Goal: Information Seeking & Learning: Learn about a topic

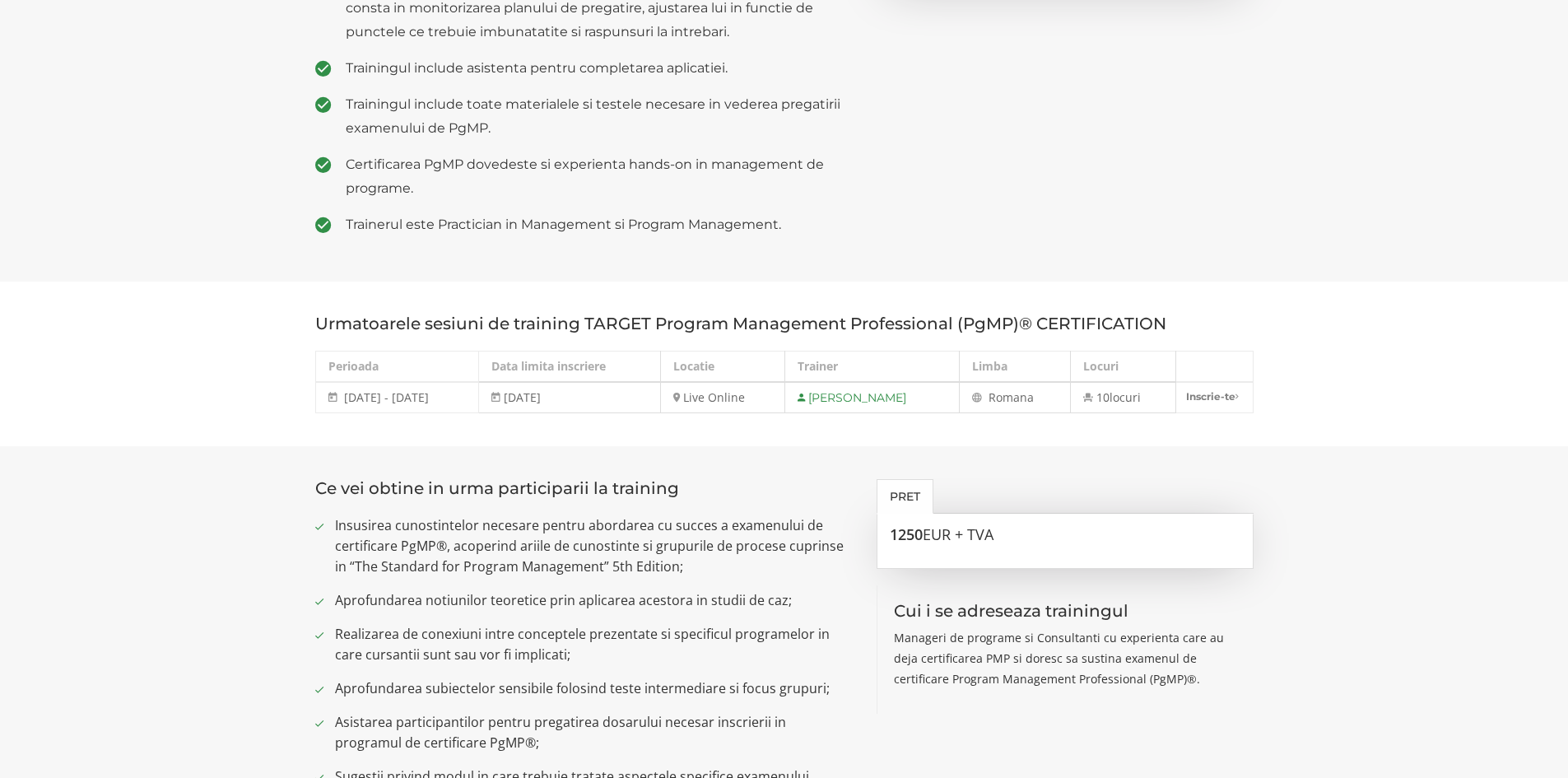
click at [1437, 466] on section "Ce vei obtine in urma participarii la training Insusirea cunostintelor necesare…" at bounding box center [784, 694] width 1568 height 495
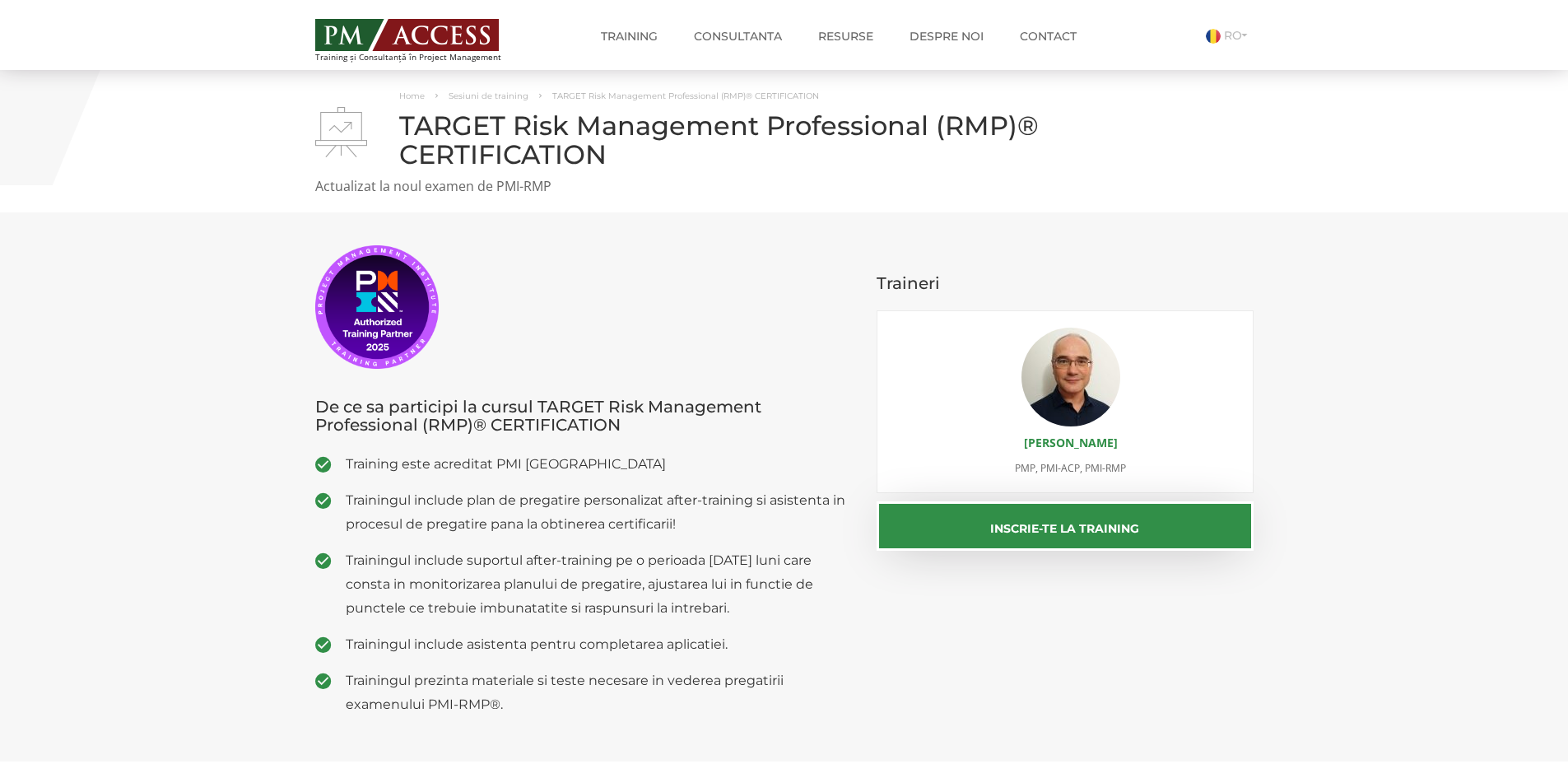
click at [1318, 605] on section "De ce sa participi la cursul TARGET Risk Management Professional (RMP)® CERTIFI…" at bounding box center [784, 487] width 1568 height 549
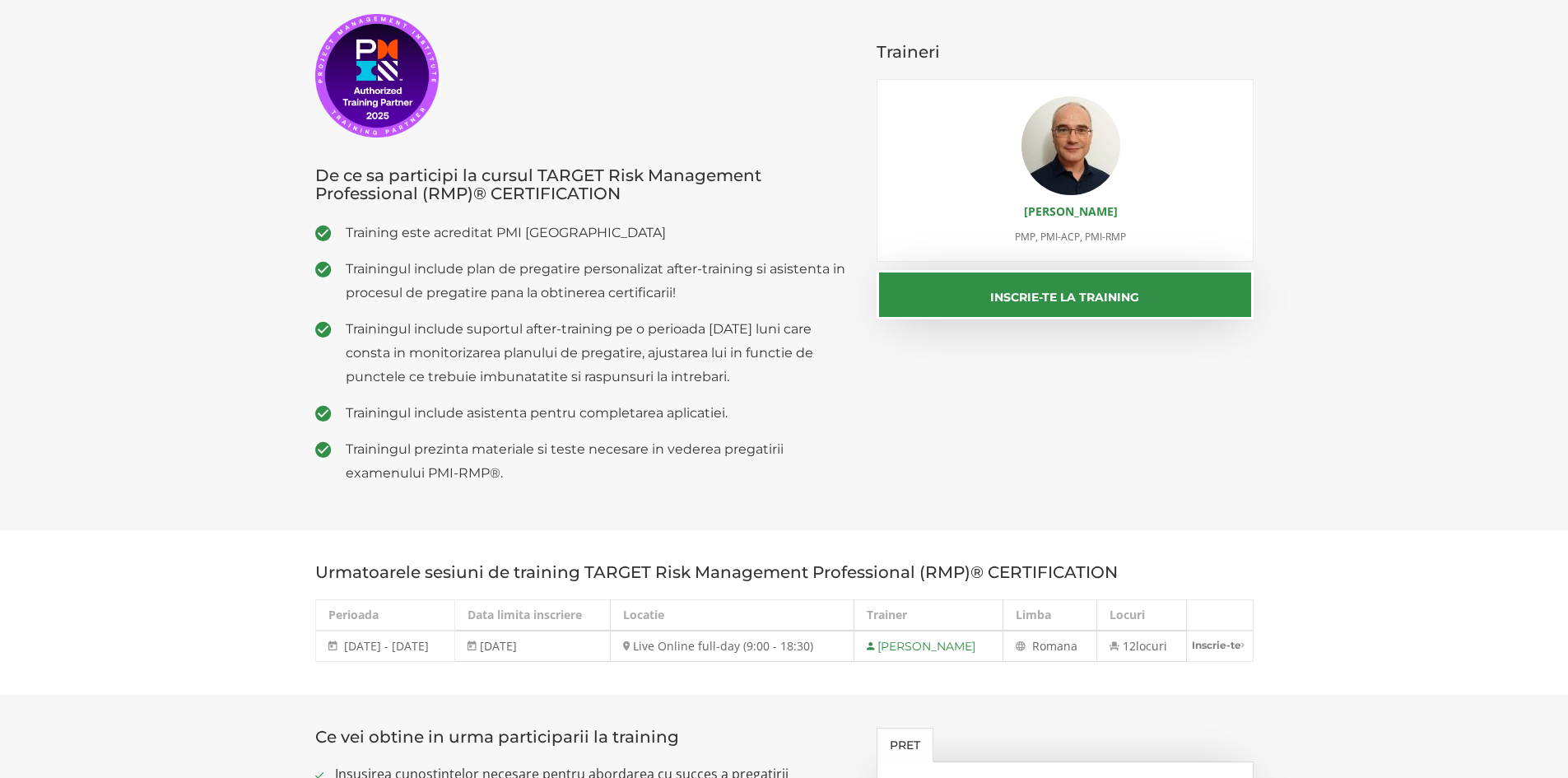
scroll to position [329, 0]
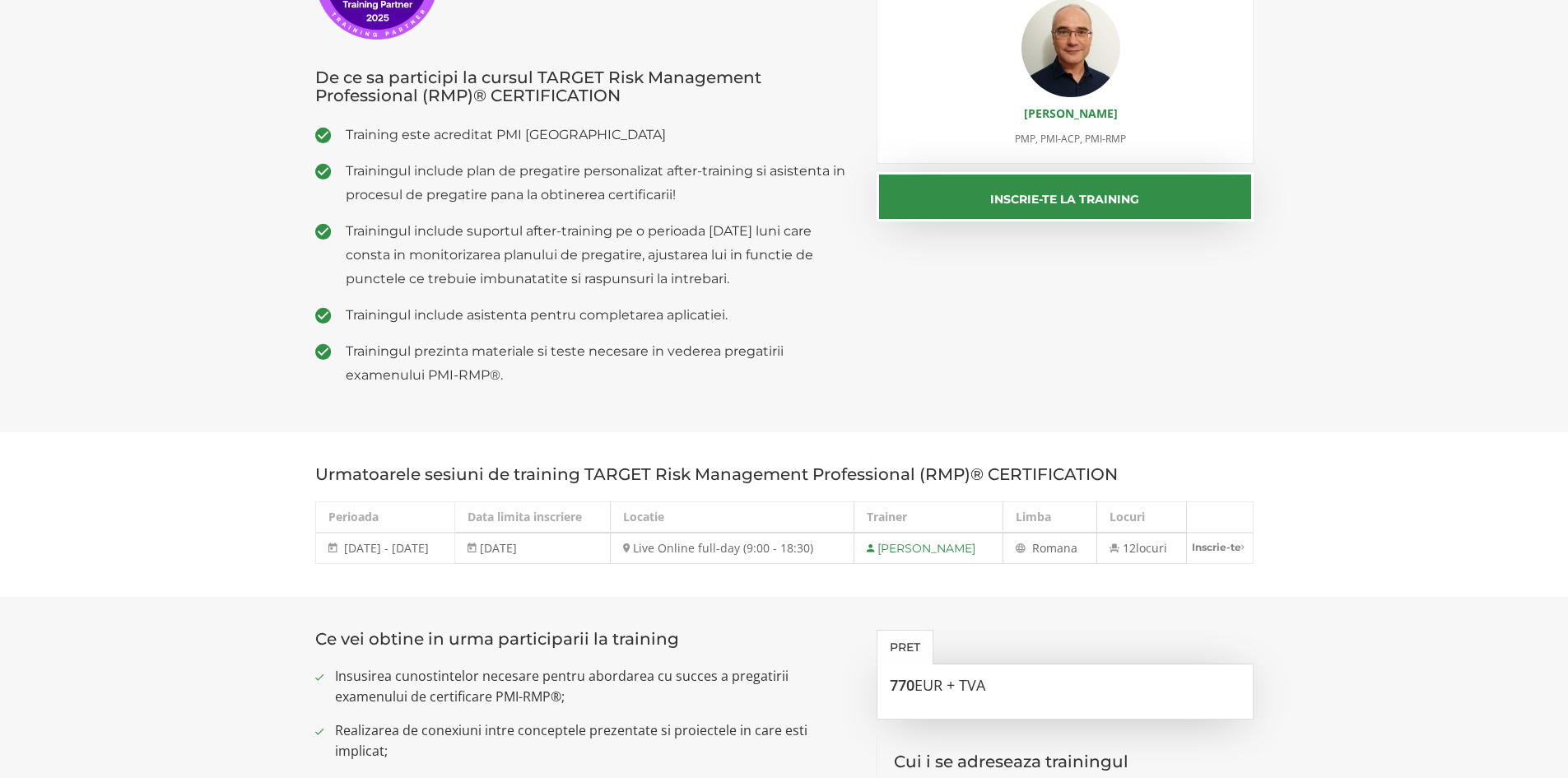
click at [1369, 359] on section "De ce sa participi la cursul TARGET Risk Management Professional (RMP)® CERTIFI…" at bounding box center [784, 158] width 1568 height 549
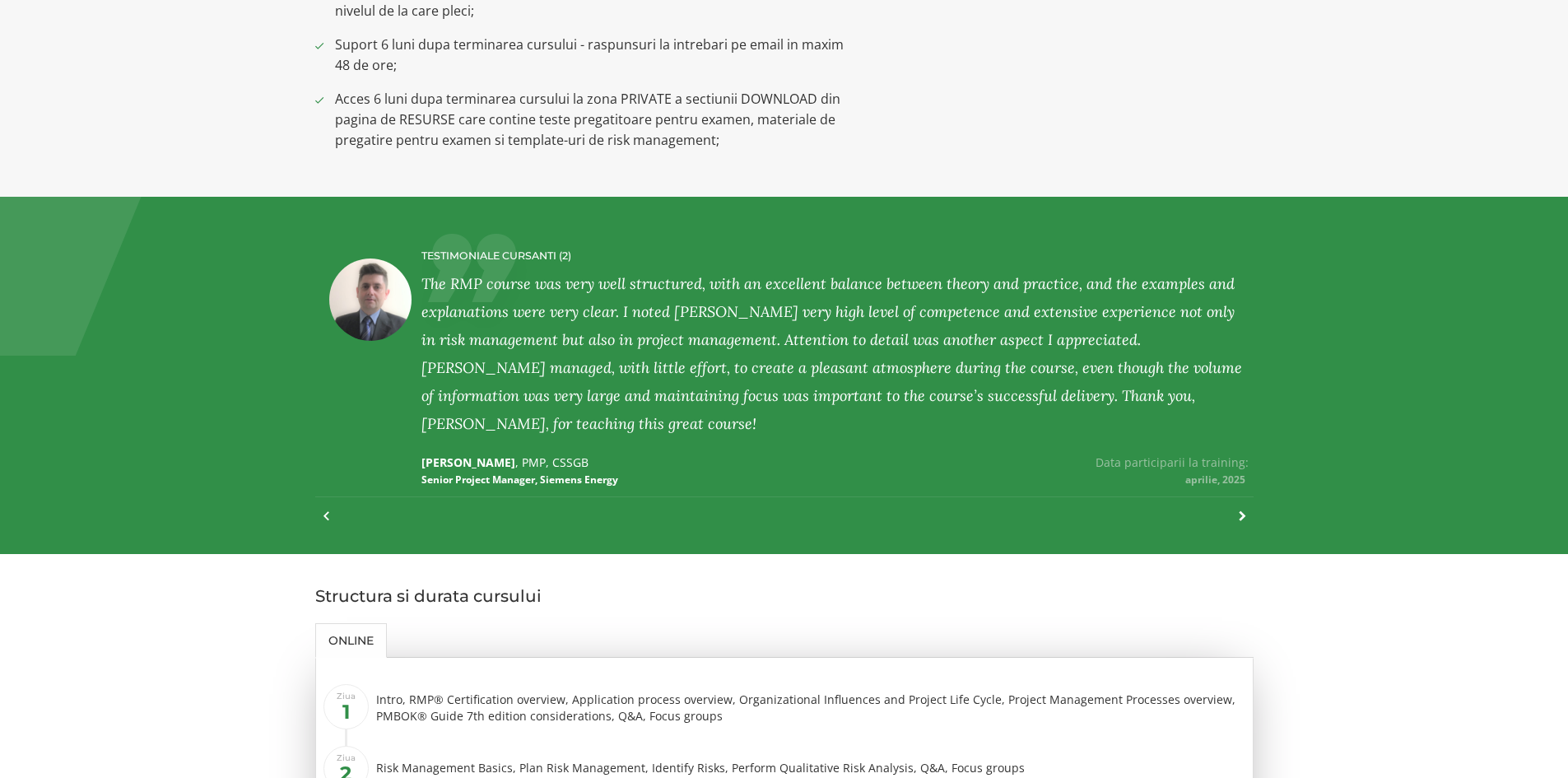
scroll to position [1481, 0]
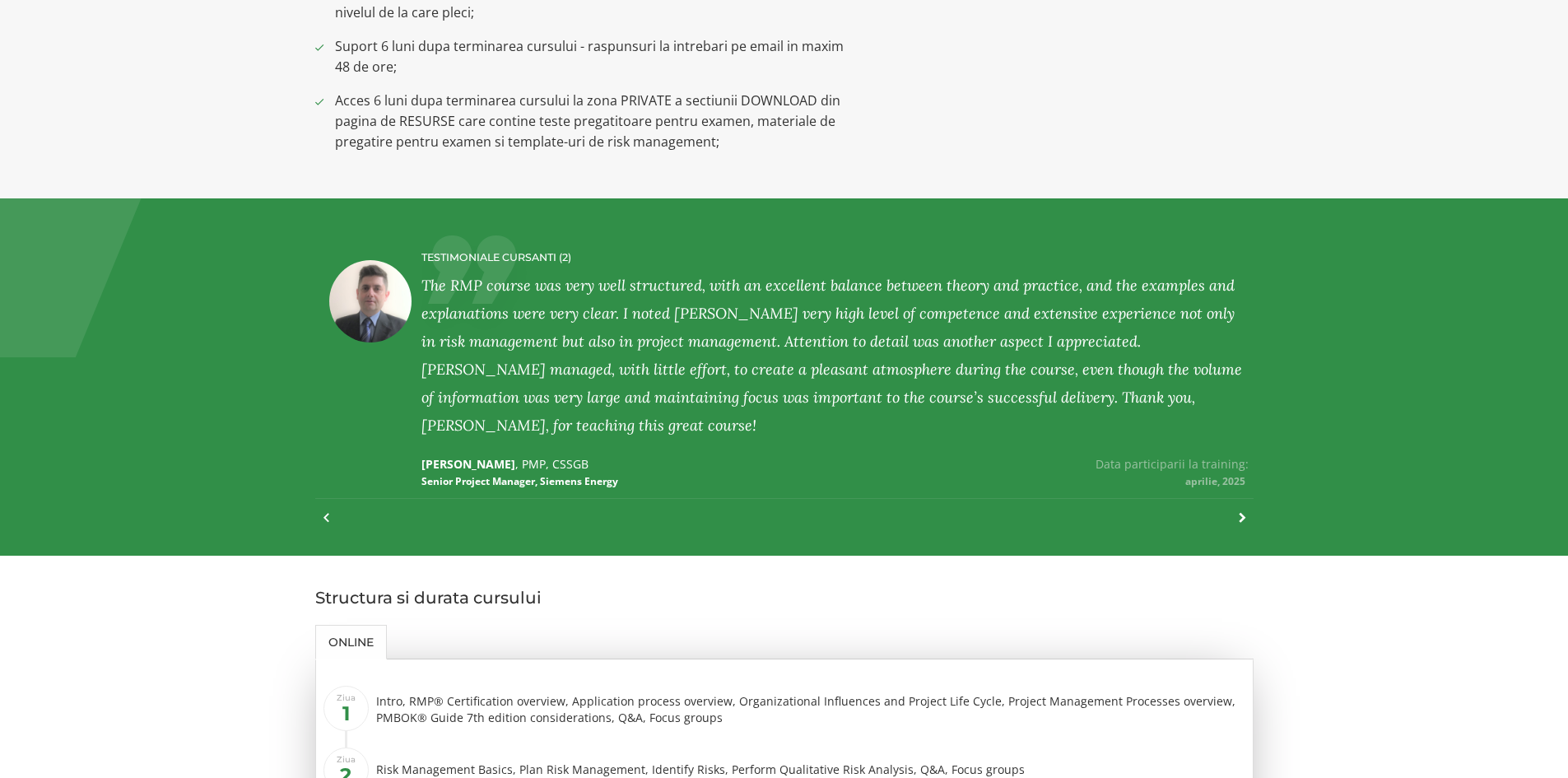
click at [1240, 508] on div at bounding box center [1234, 526] width 22 height 36
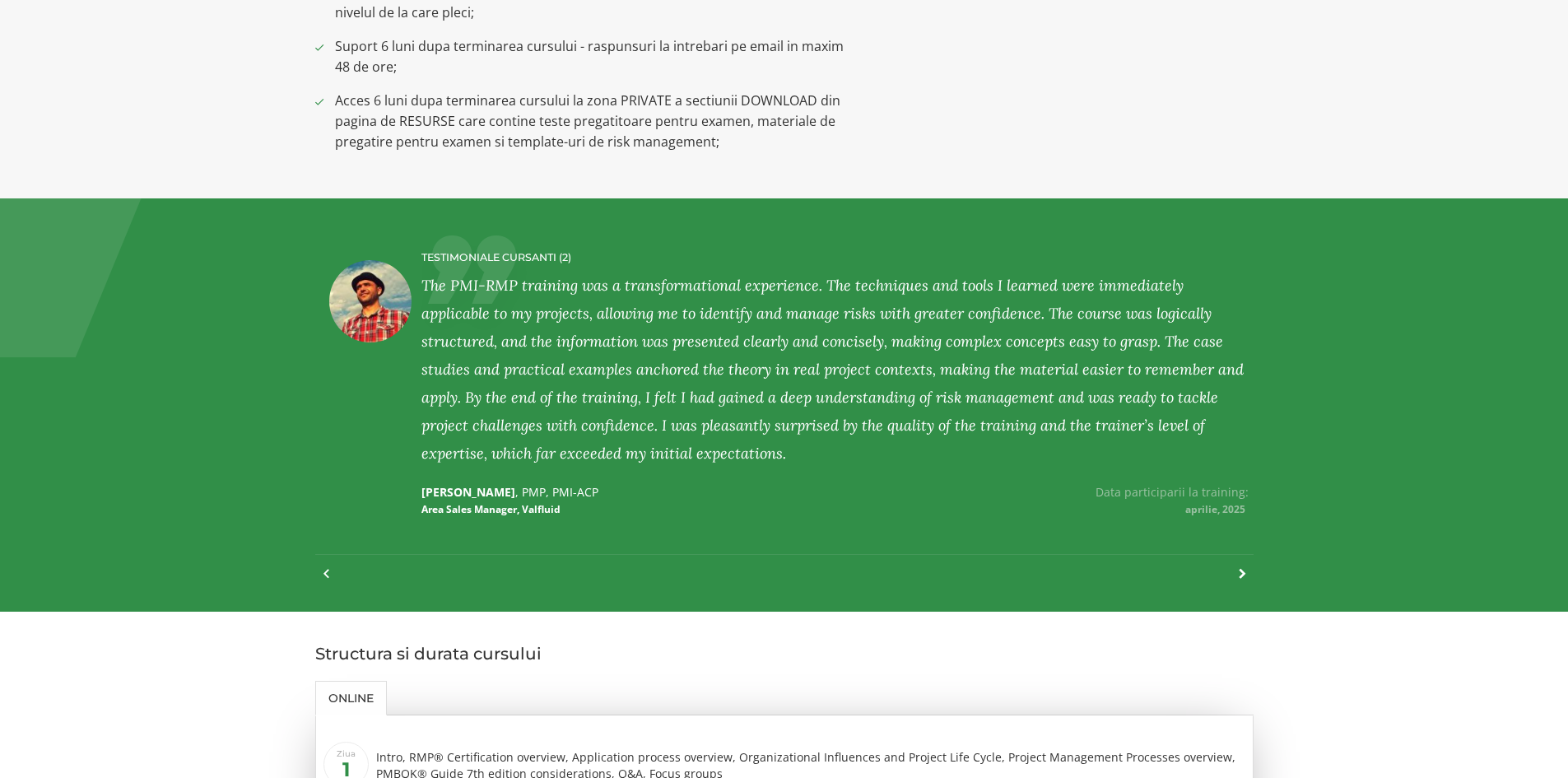
click at [1240, 502] on span "aprilie, 2025" at bounding box center [1217, 508] width 64 height 14
click at [1238, 564] on div at bounding box center [1234, 581] width 22 height 36
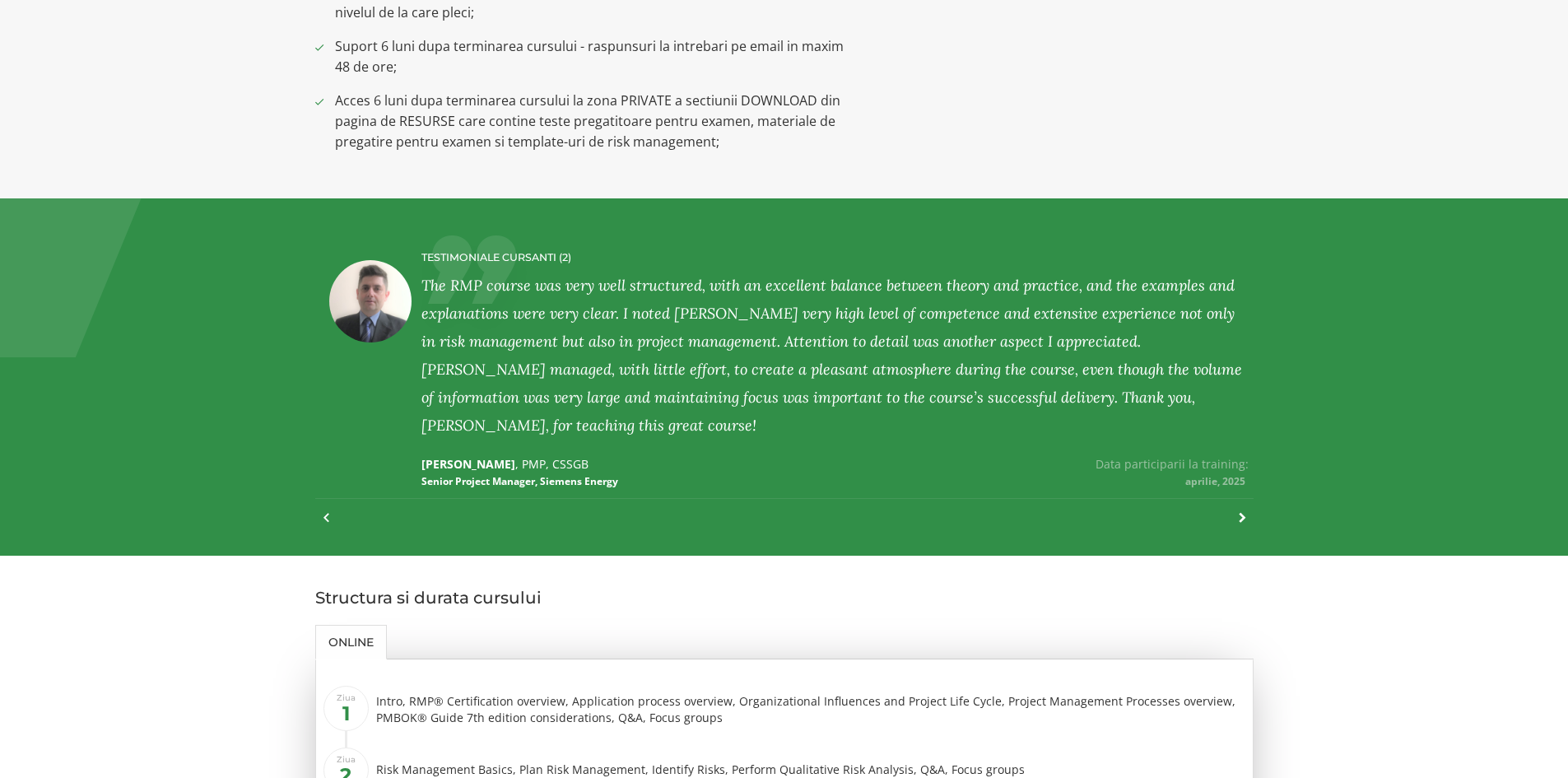
click at [1246, 498] on div at bounding box center [784, 510] width 939 height 25
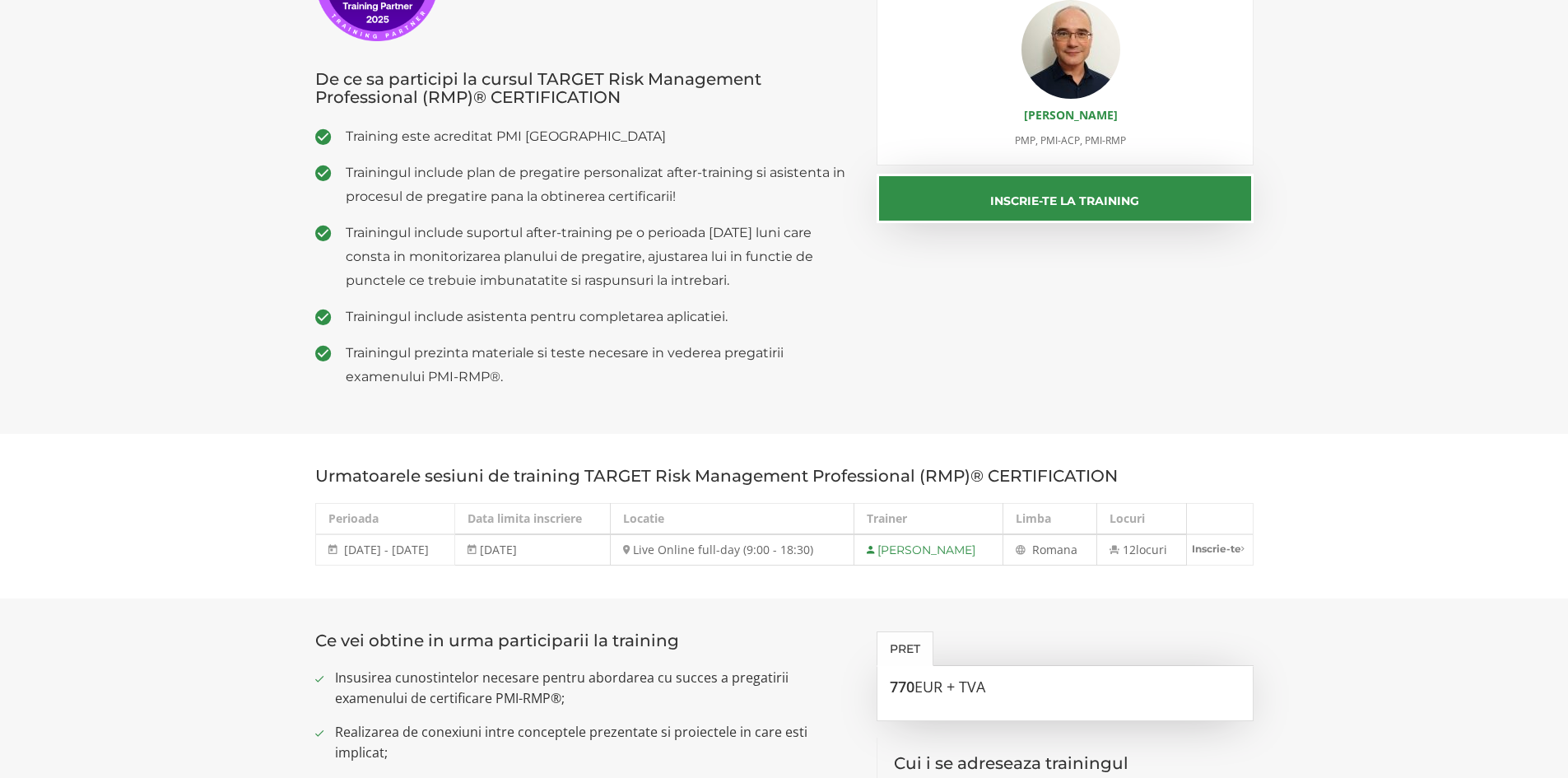
scroll to position [0, 0]
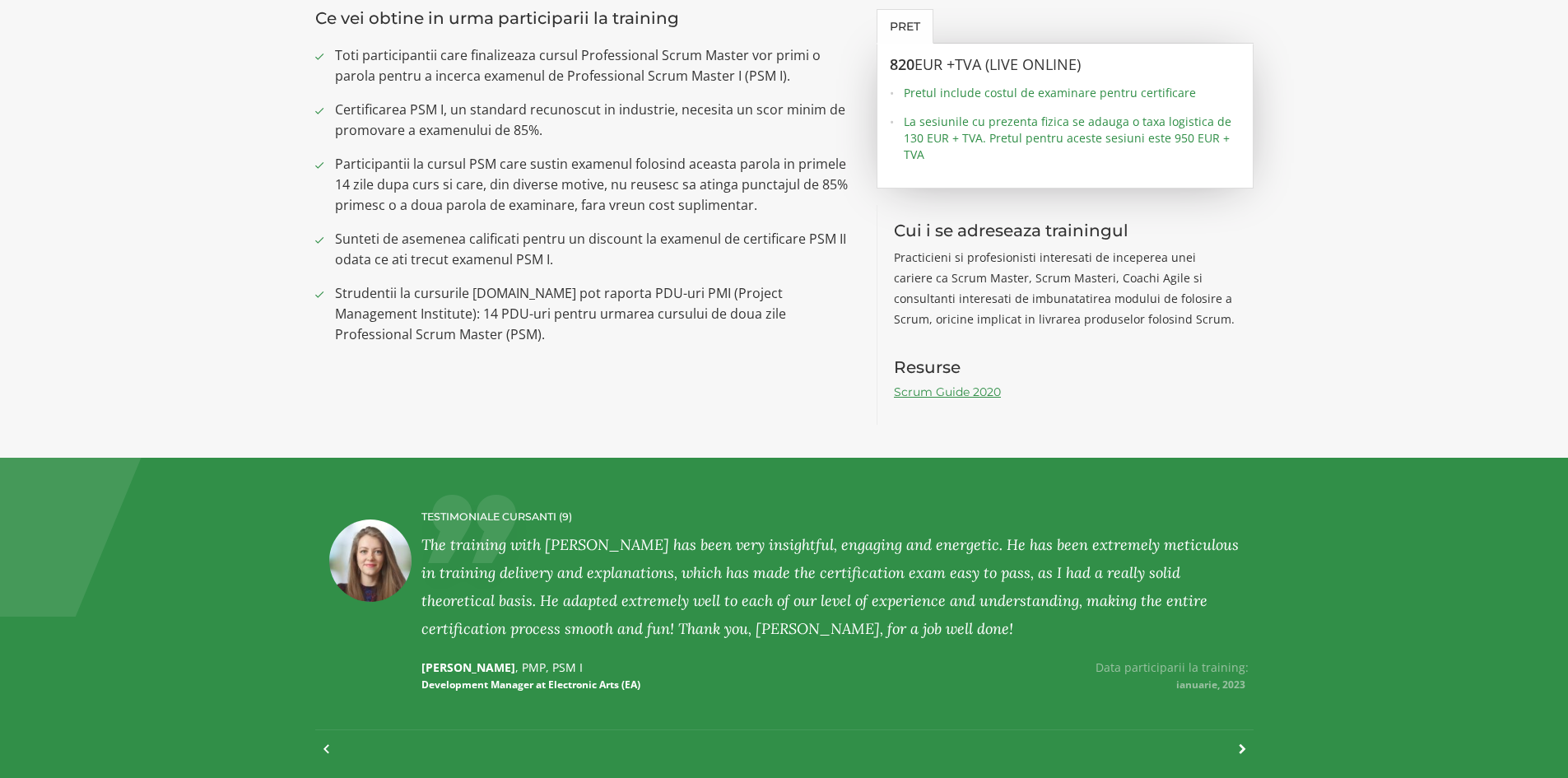
scroll to position [1317, 0]
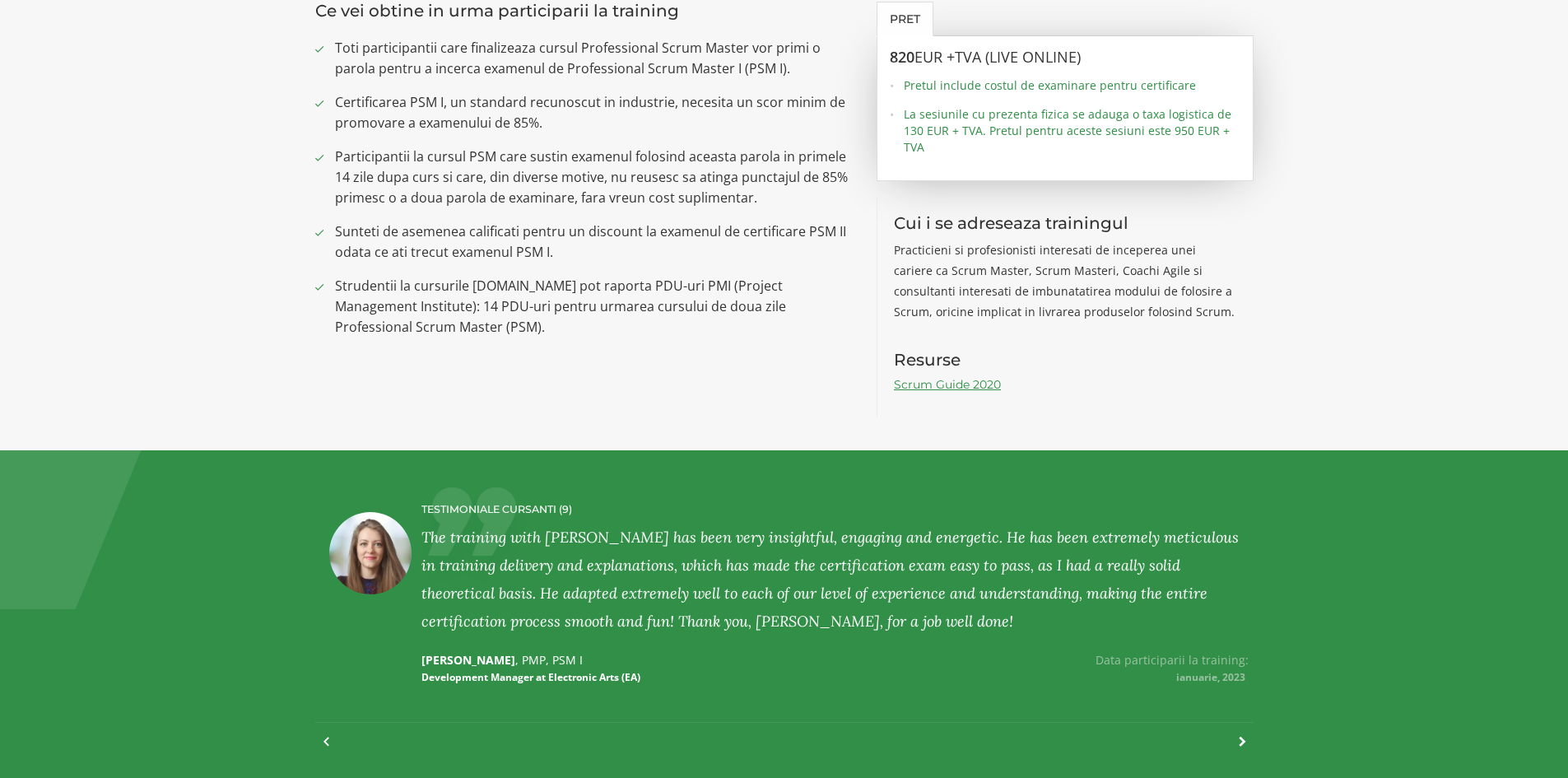
click at [1237, 739] on div at bounding box center [1234, 749] width 22 height 36
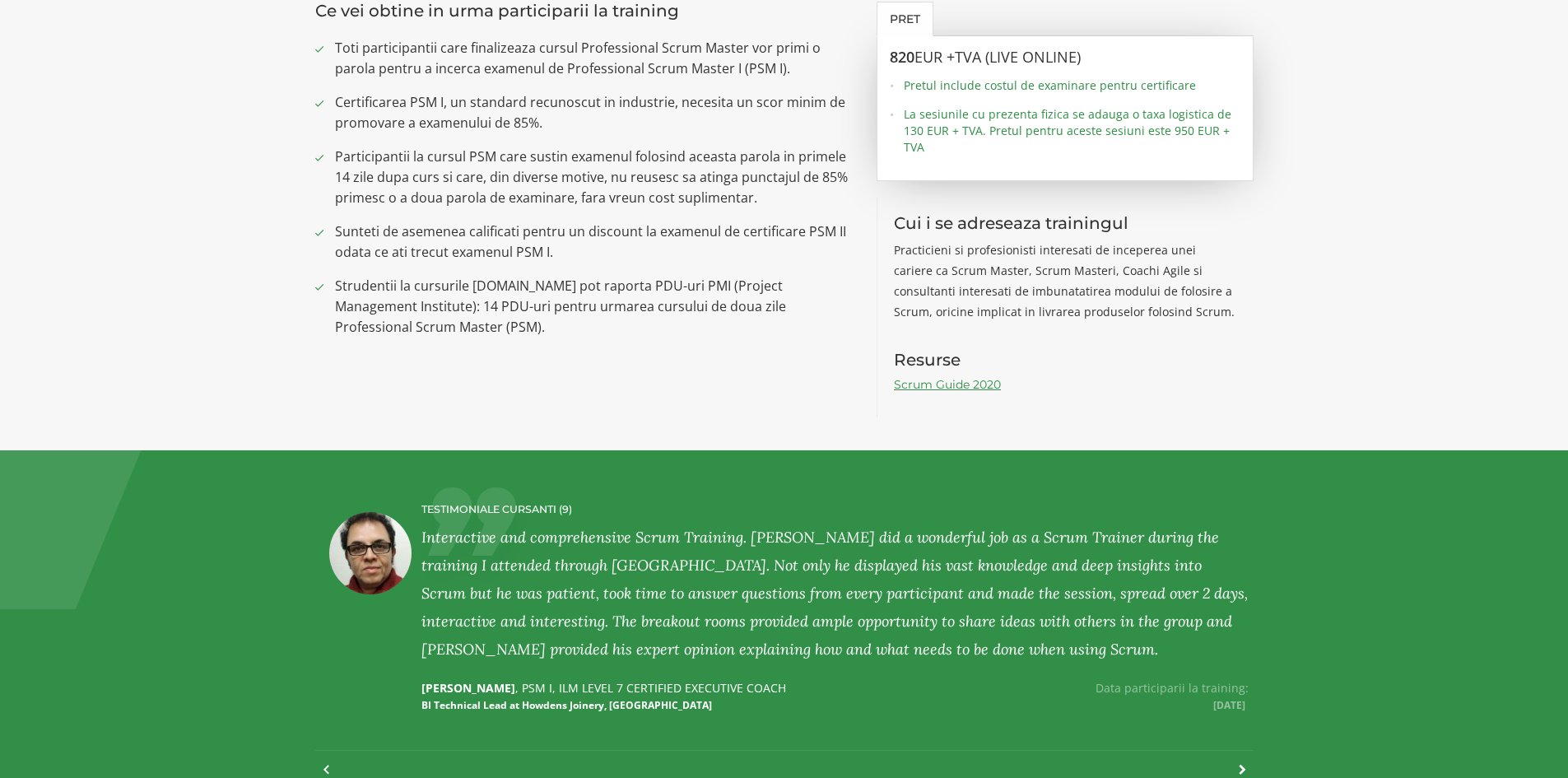
click at [1245, 741] on div "TESTIMONIALE CURSANTI (9) Mihai Olaru's class was excellent! I liked how the le…" at bounding box center [784, 628] width 939 height 291
click at [1240, 771] on div at bounding box center [1234, 777] width 22 height 36
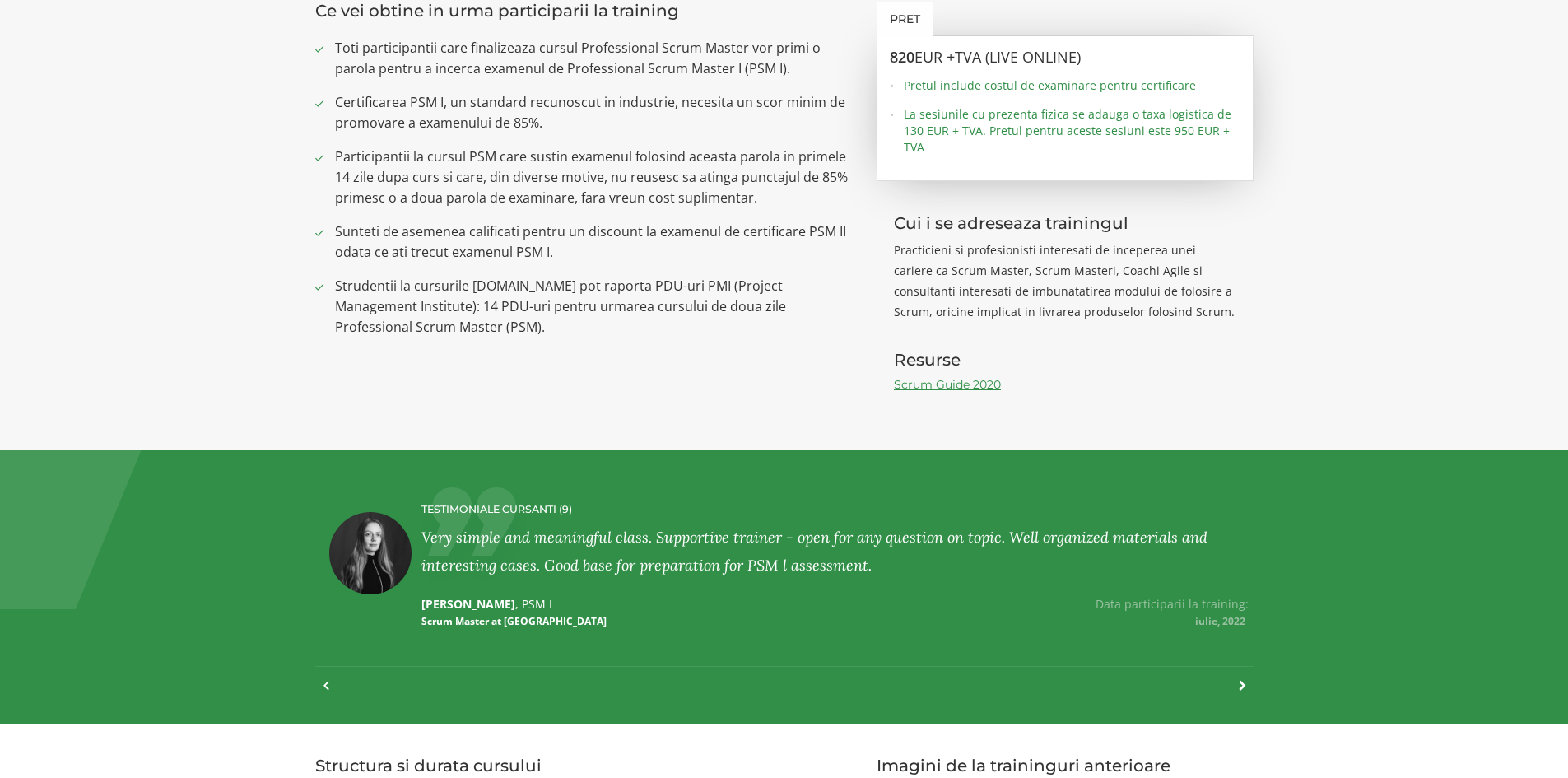
click at [1240, 689] on div at bounding box center [1234, 693] width 22 height 36
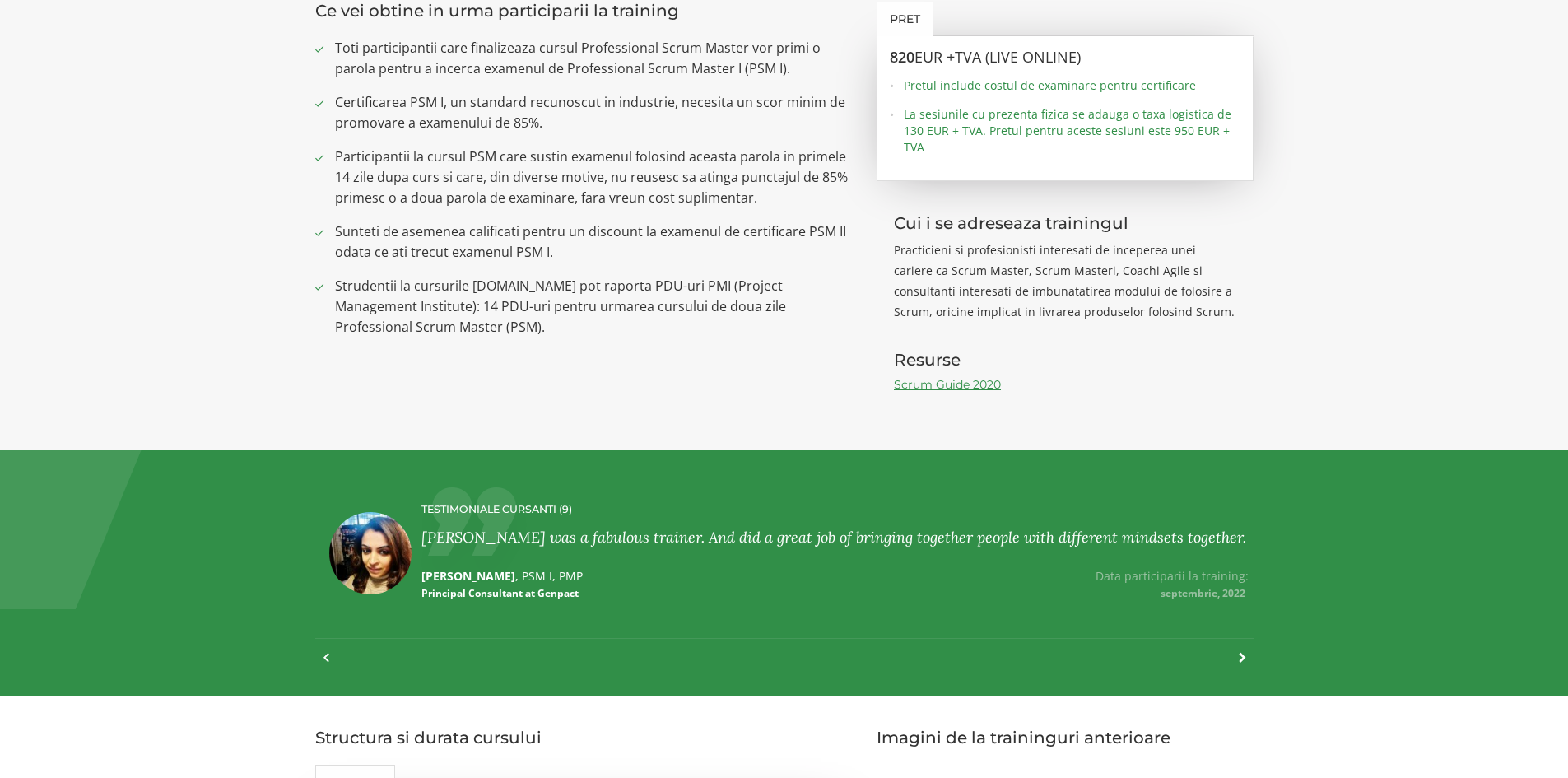
click at [1246, 654] on div at bounding box center [784, 650] width 939 height 25
click at [1232, 655] on div at bounding box center [1234, 665] width 22 height 36
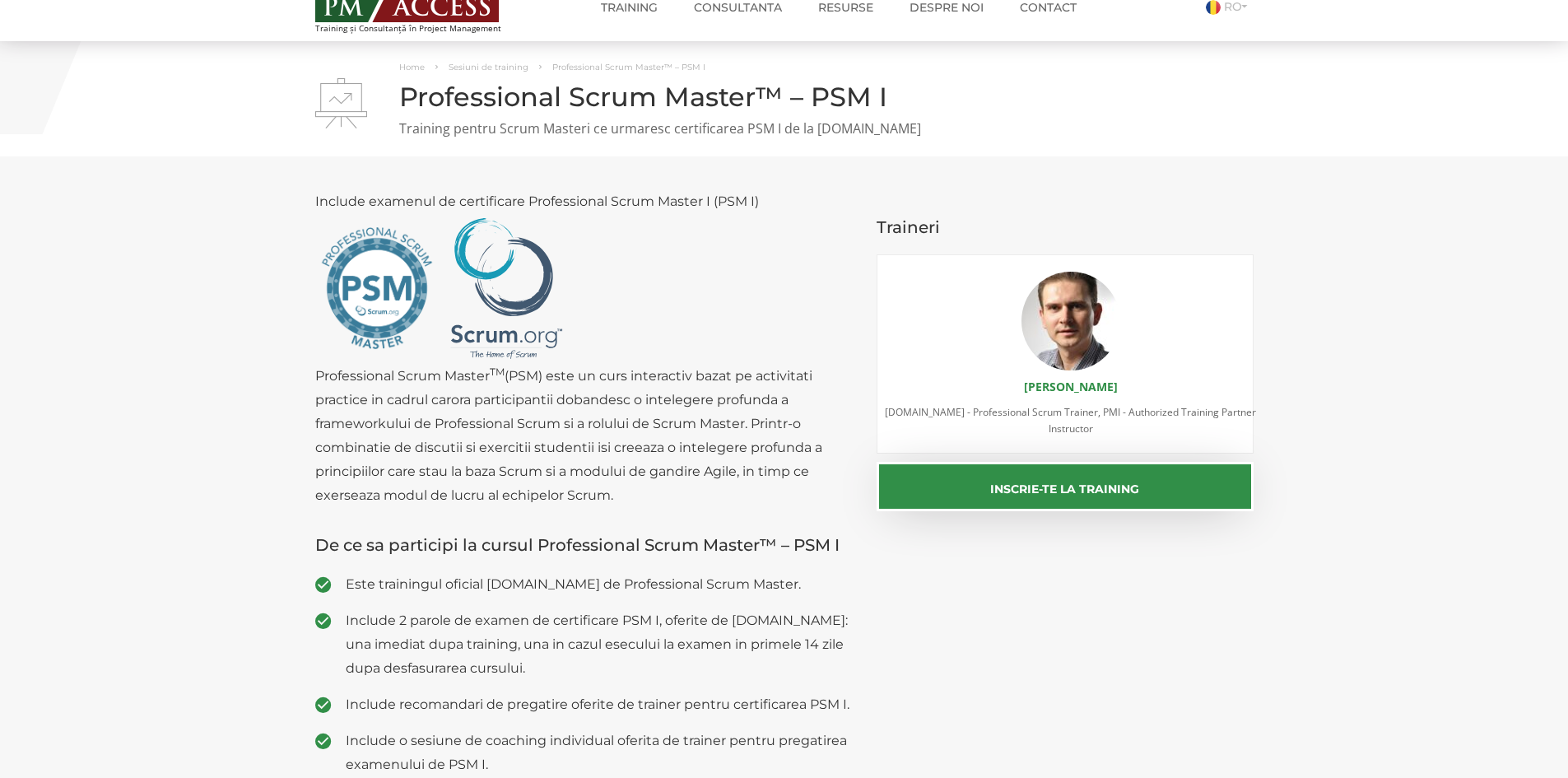
scroll to position [0, 0]
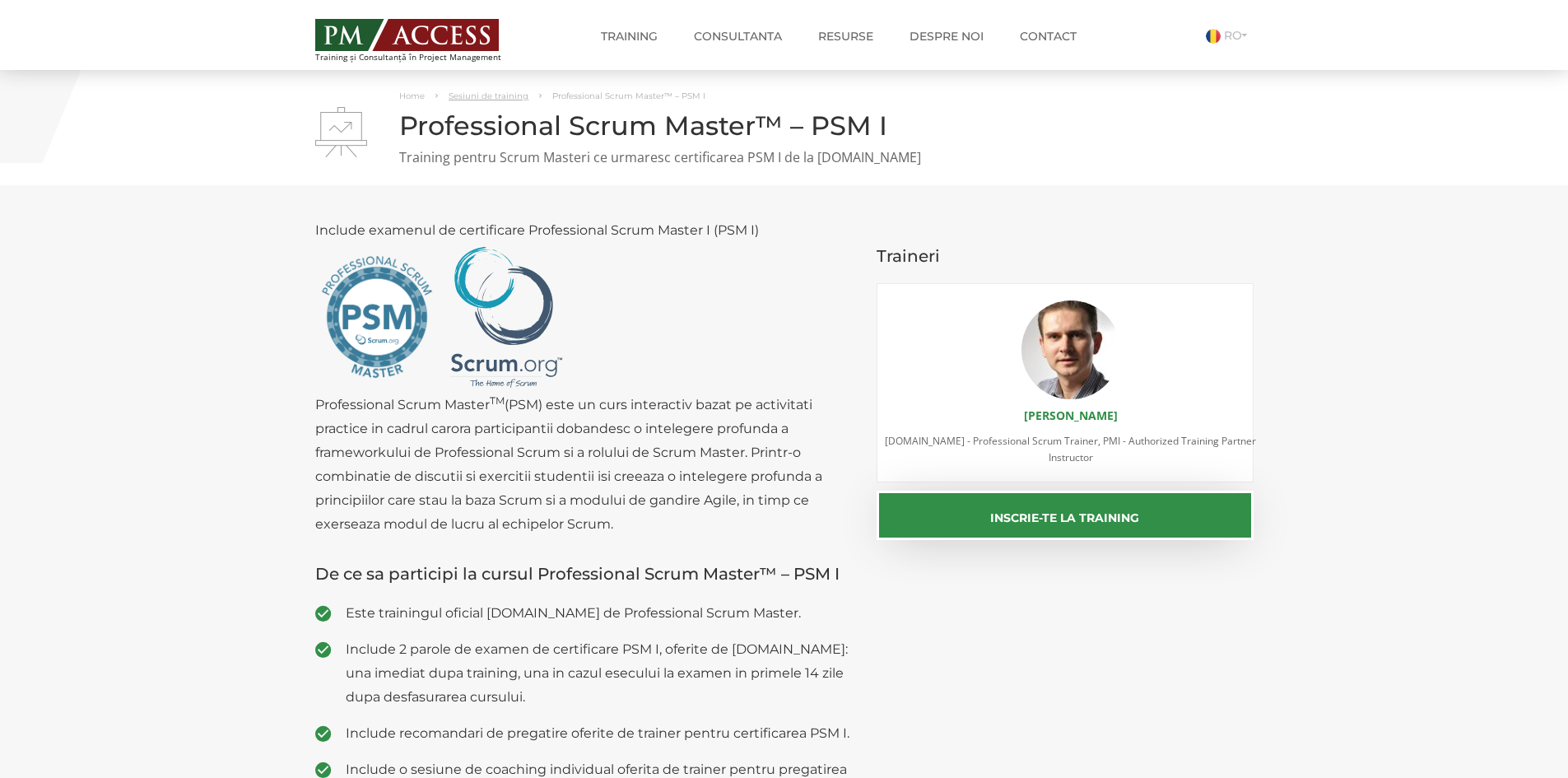
click at [509, 93] on link "Sesiuni de training" at bounding box center [488, 96] width 79 height 11
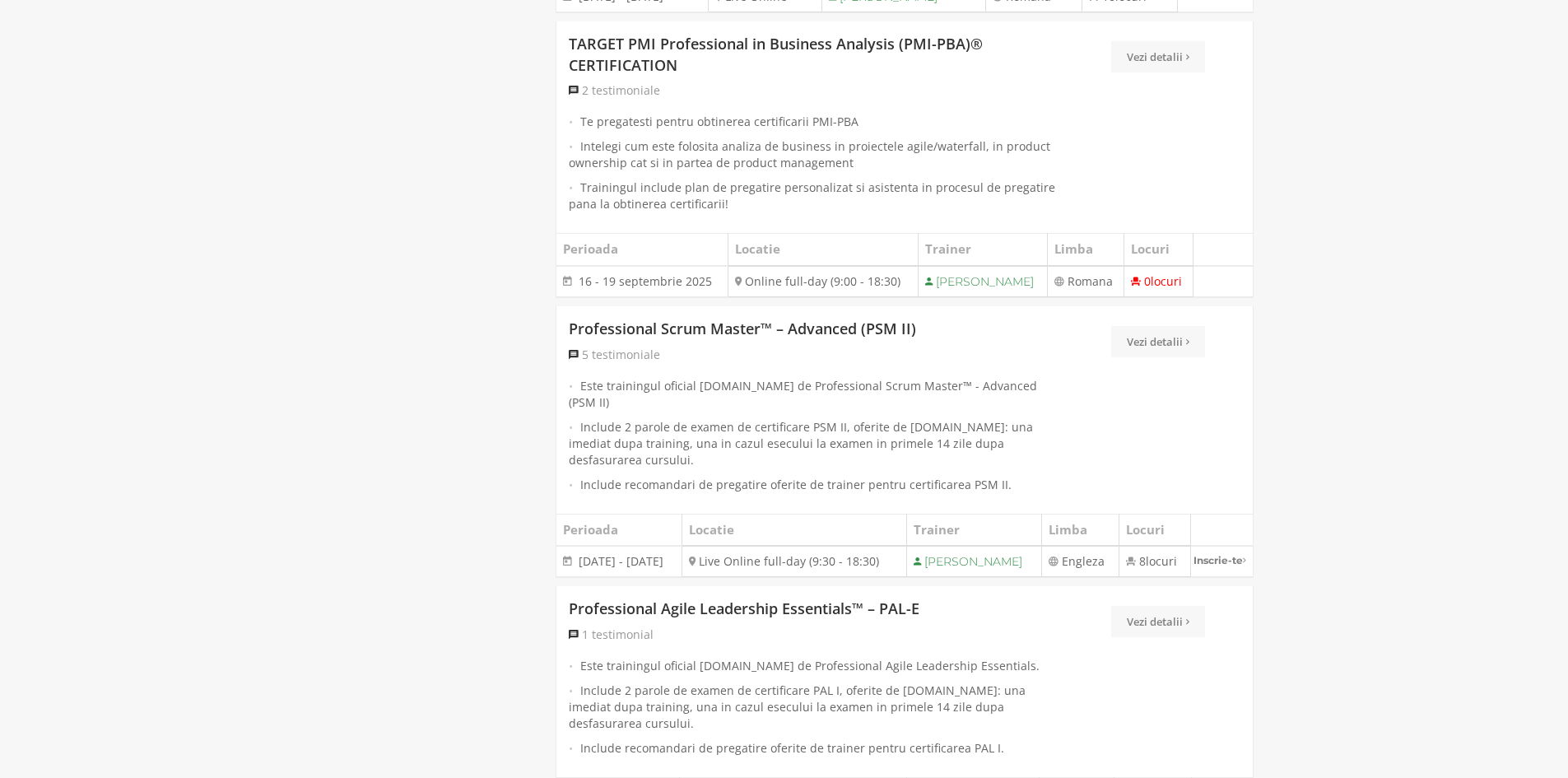
scroll to position [1481, 0]
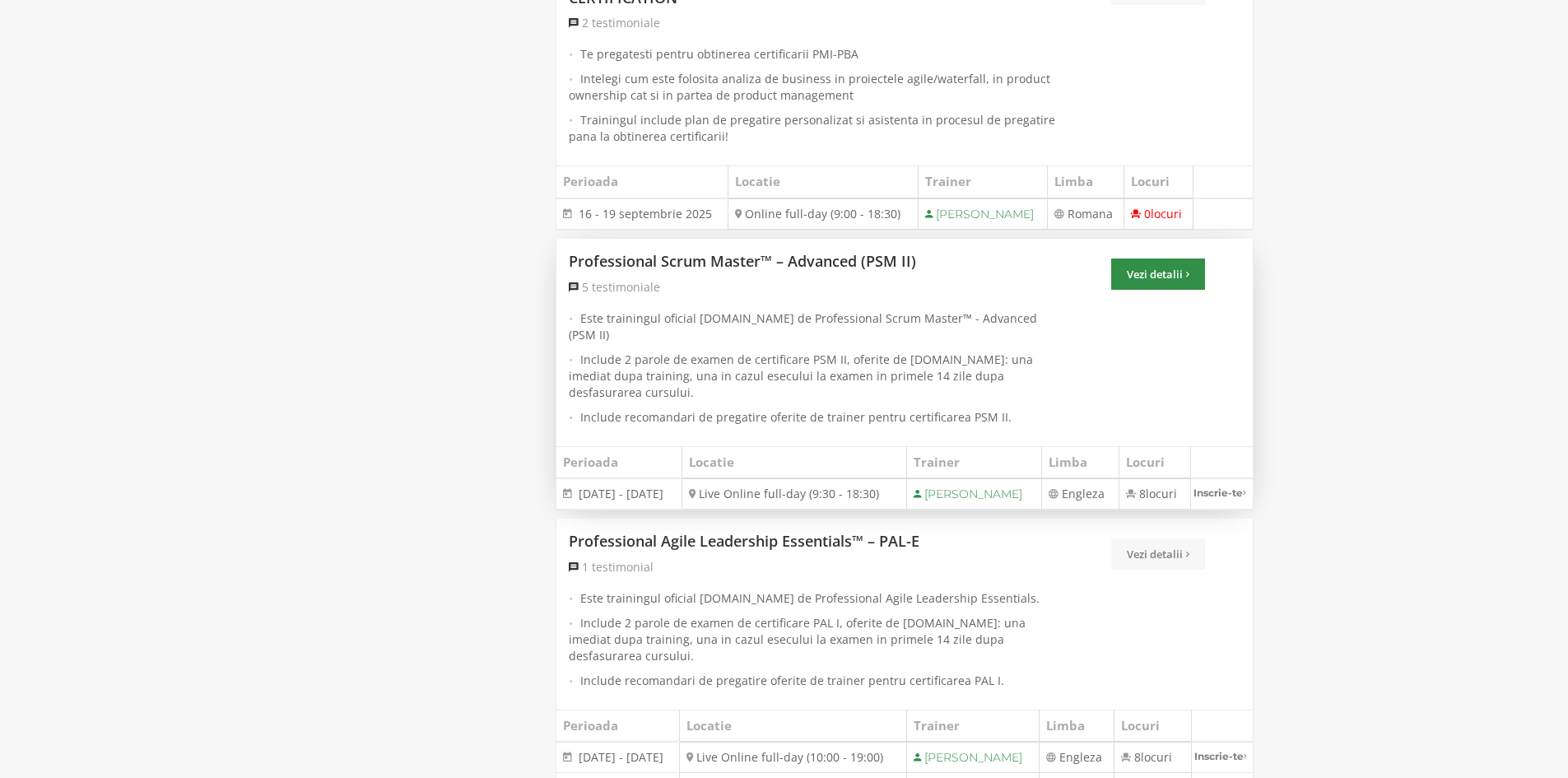
click at [1163, 290] on link "Vezi detalii" at bounding box center [1159, 274] width 94 height 31
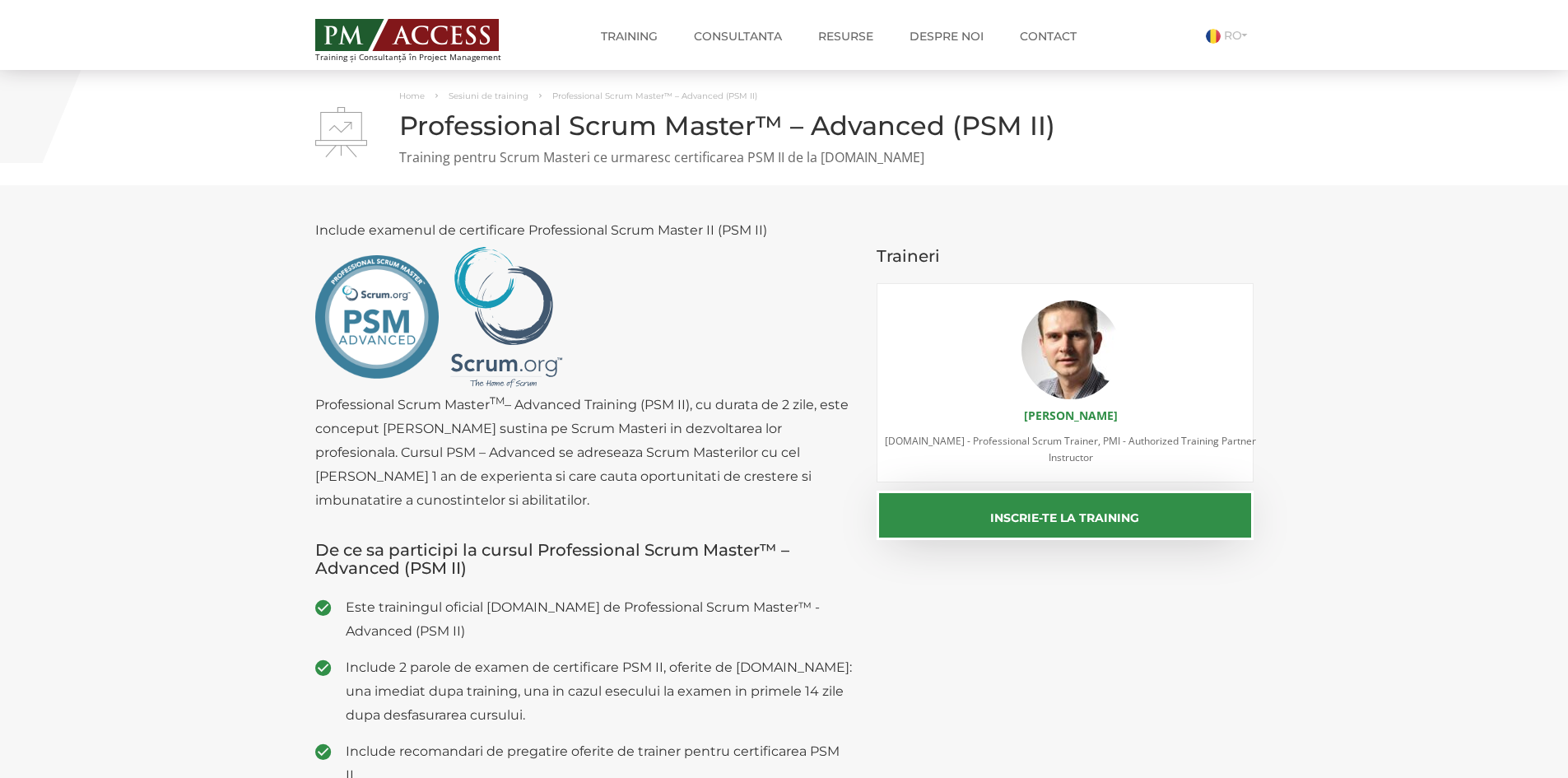
click at [201, 401] on section "Include examenul de certificare Professional Scrum Master II (PSM II) Professio…" at bounding box center [784, 658] width 1568 height 947
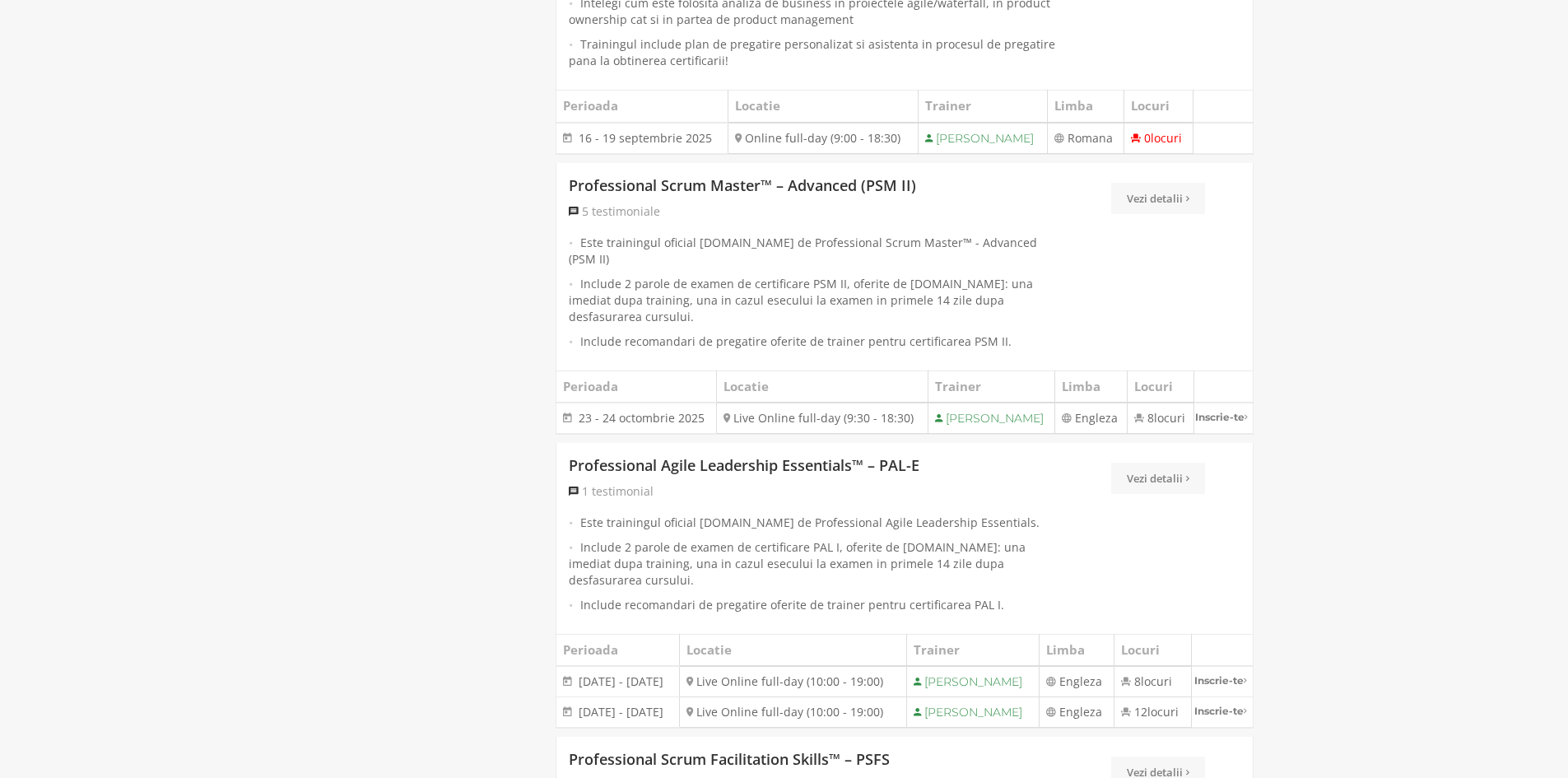
scroll to position [1647, 0]
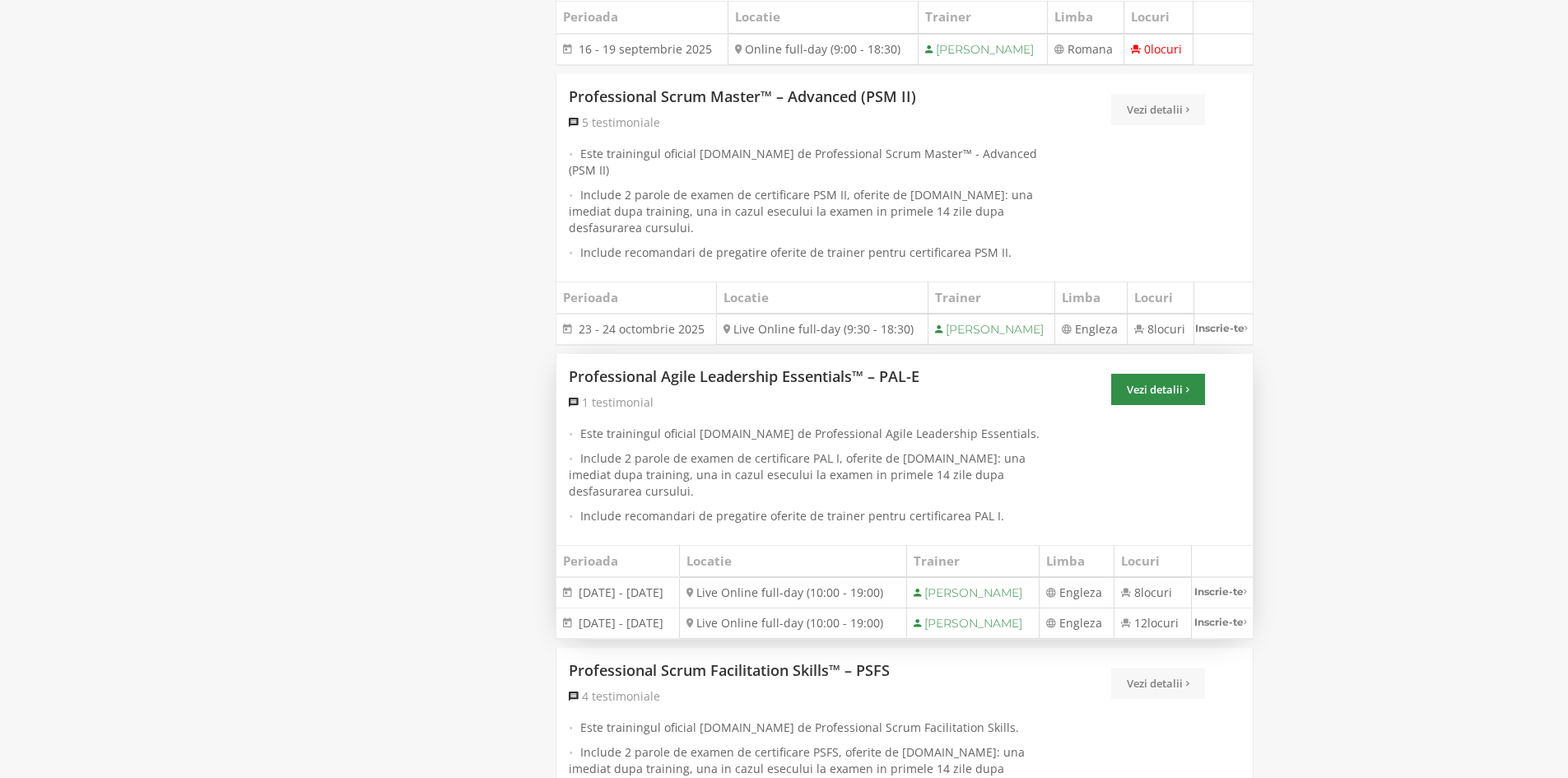
click at [1148, 395] on link "Vezi detalii" at bounding box center [1159, 389] width 94 height 31
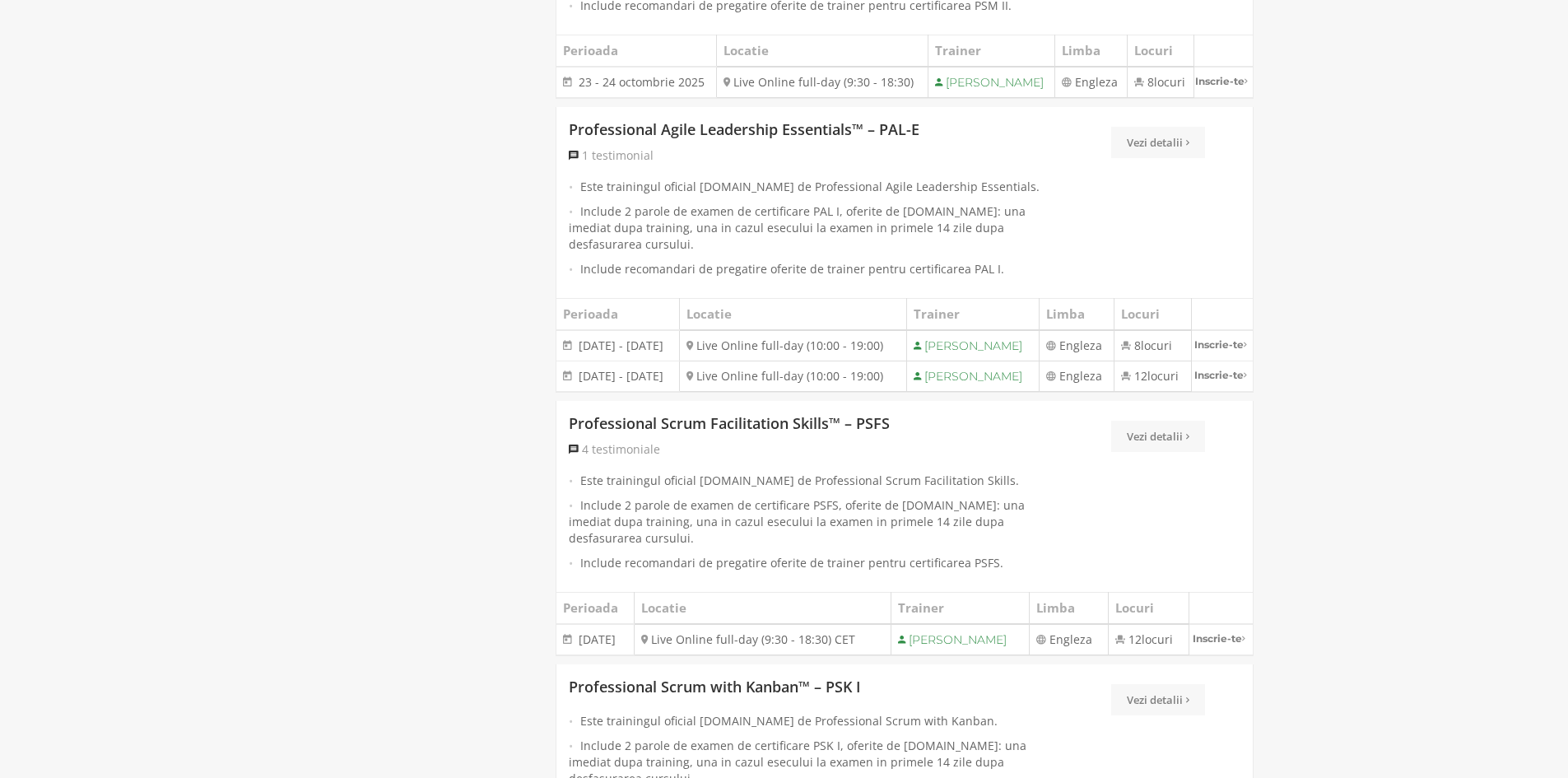
scroll to position [1975, 0]
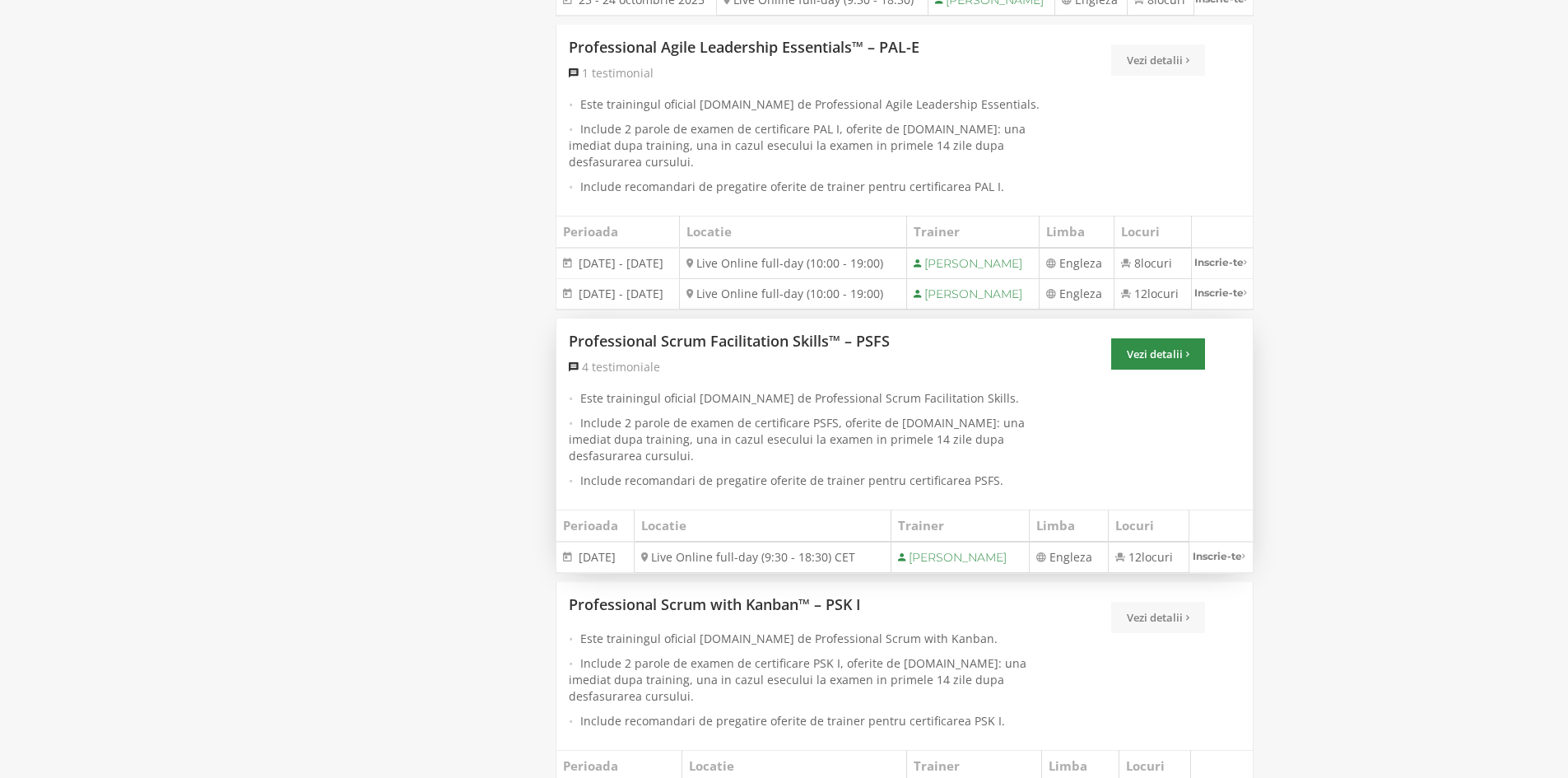
click at [1157, 347] on link "Vezi detalii" at bounding box center [1159, 354] width 94 height 31
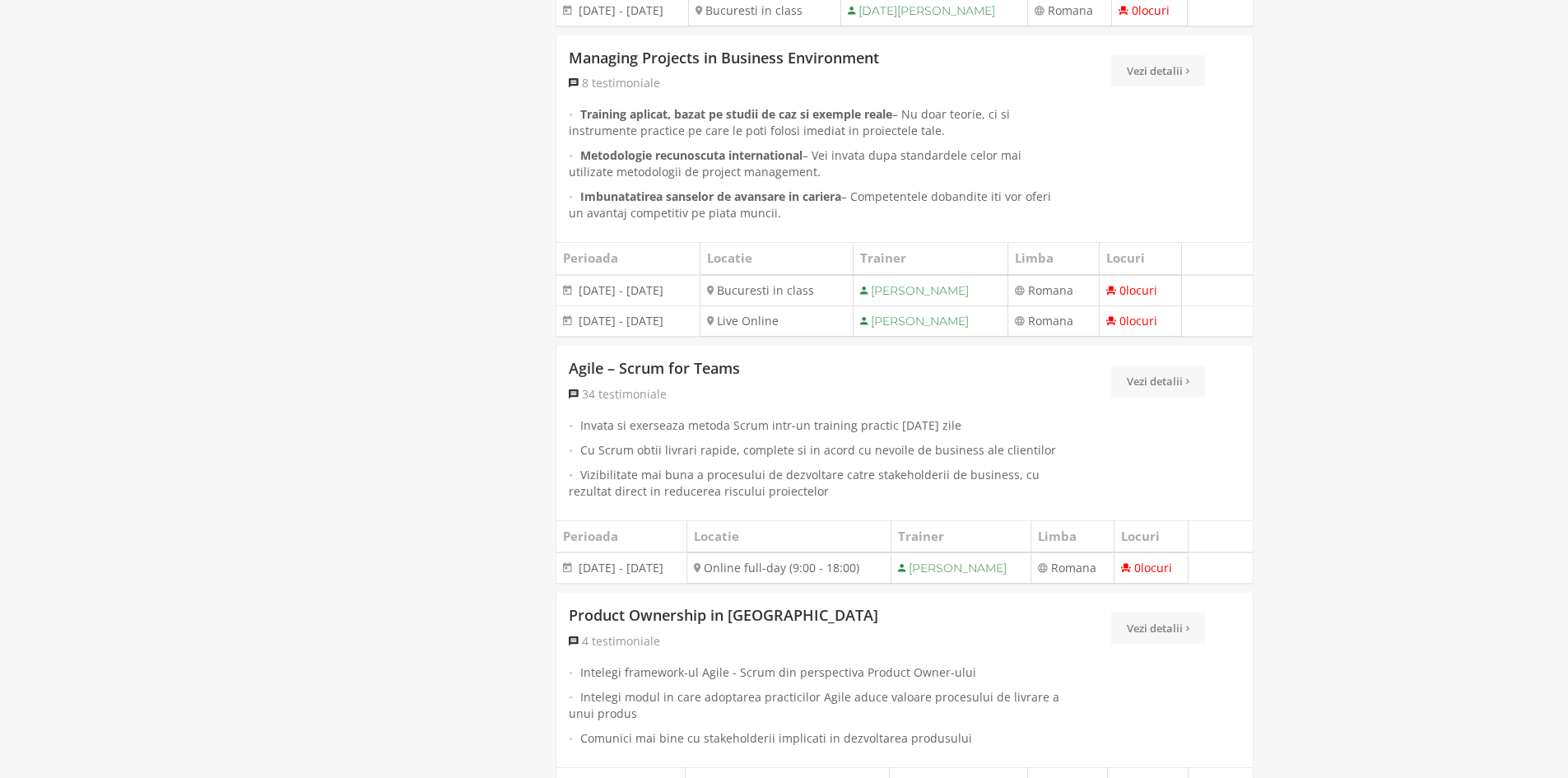
scroll to position [3787, 0]
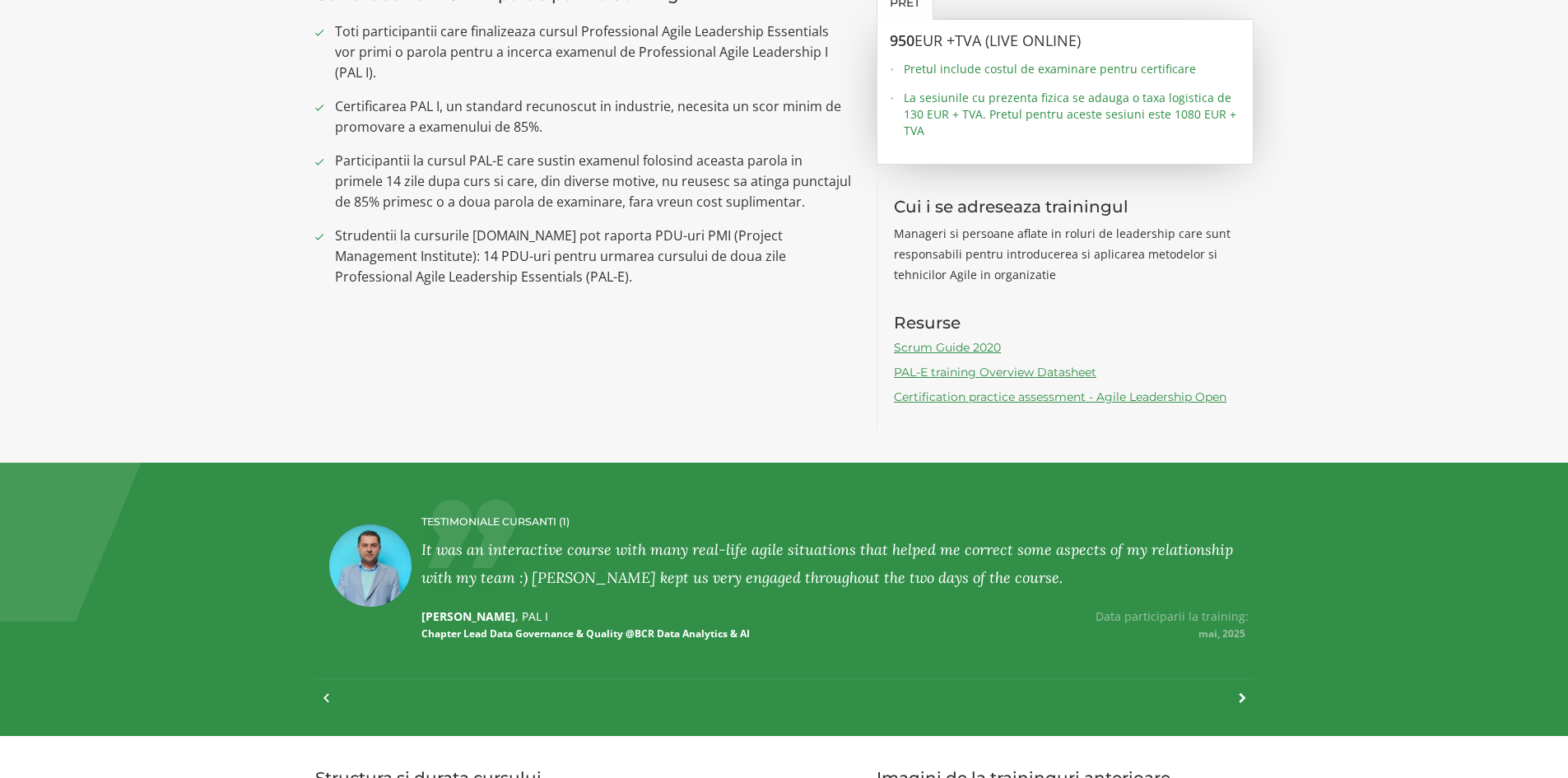
scroll to position [1481, 0]
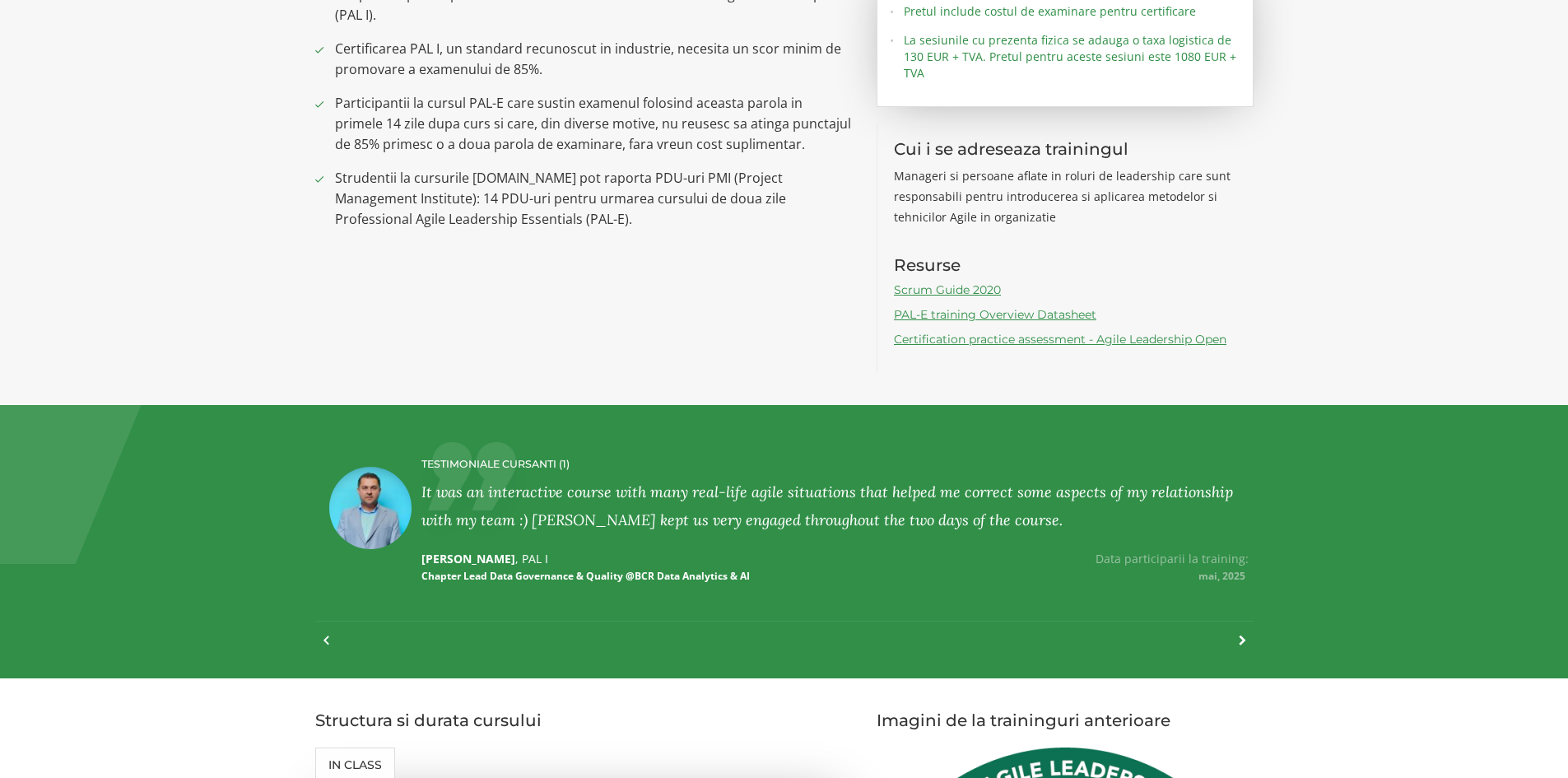
click at [1241, 630] on div at bounding box center [1234, 648] width 22 height 36
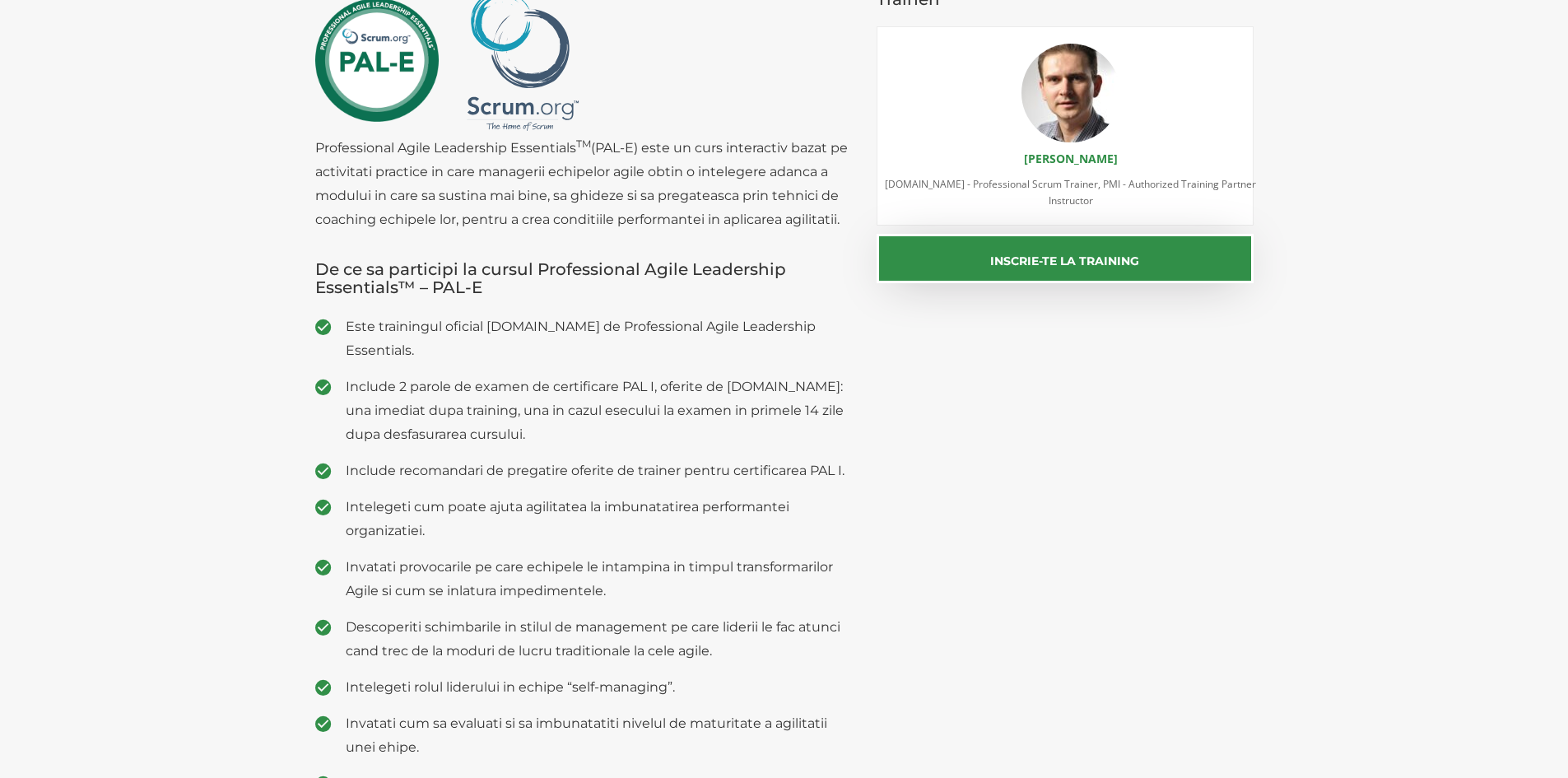
scroll to position [0, 0]
